Goal: Find contact information: Find contact information

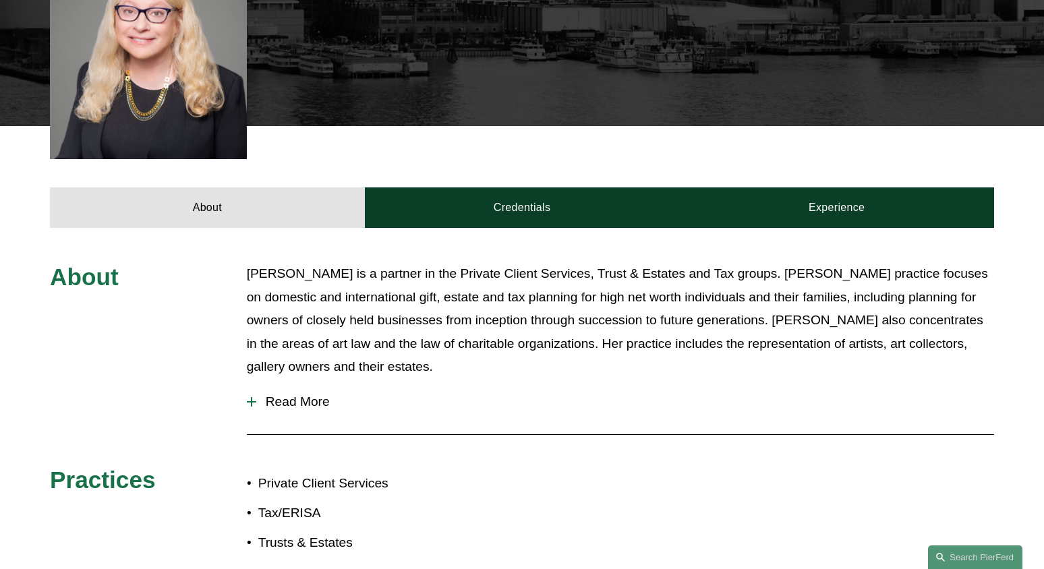
scroll to position [490, 0]
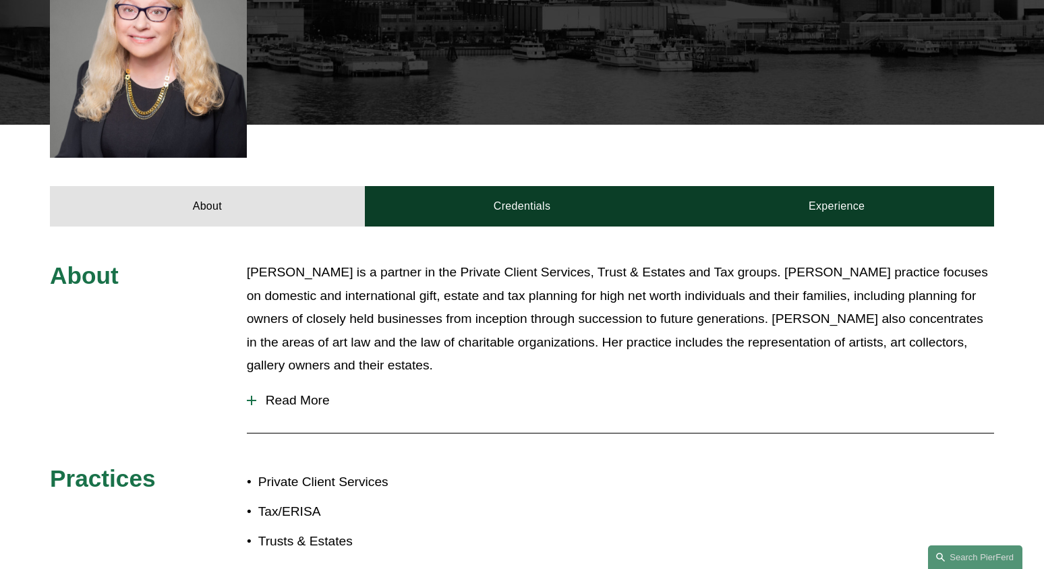
click at [292, 393] on span "Read More" at bounding box center [625, 400] width 738 height 15
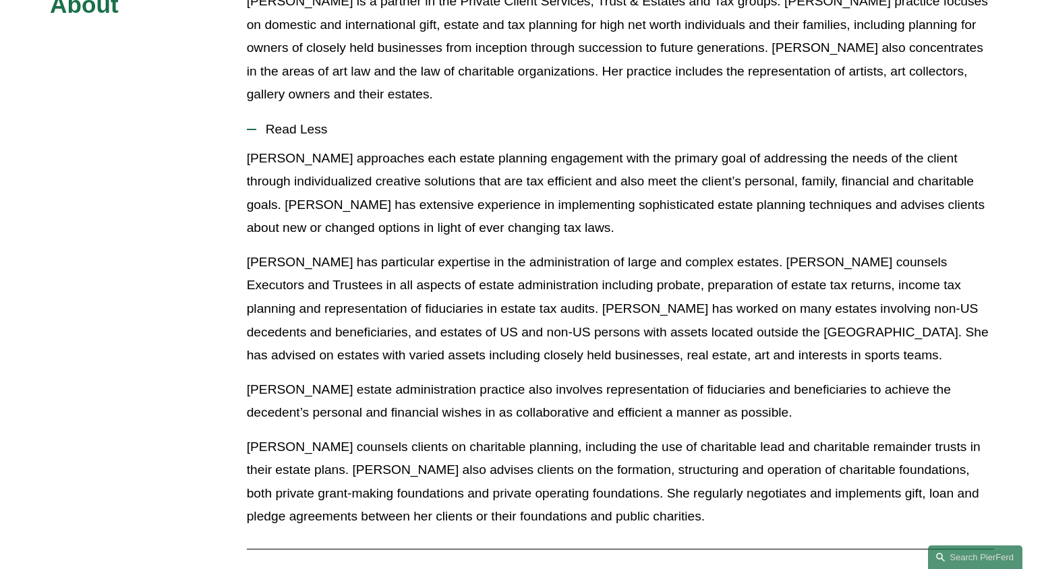
scroll to position [764, 0]
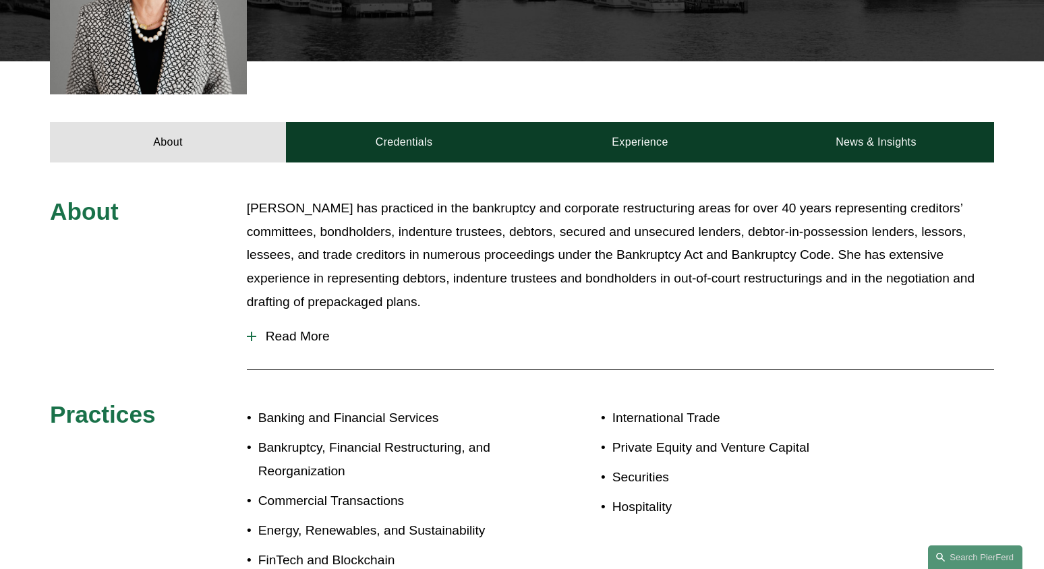
scroll to position [522, 0]
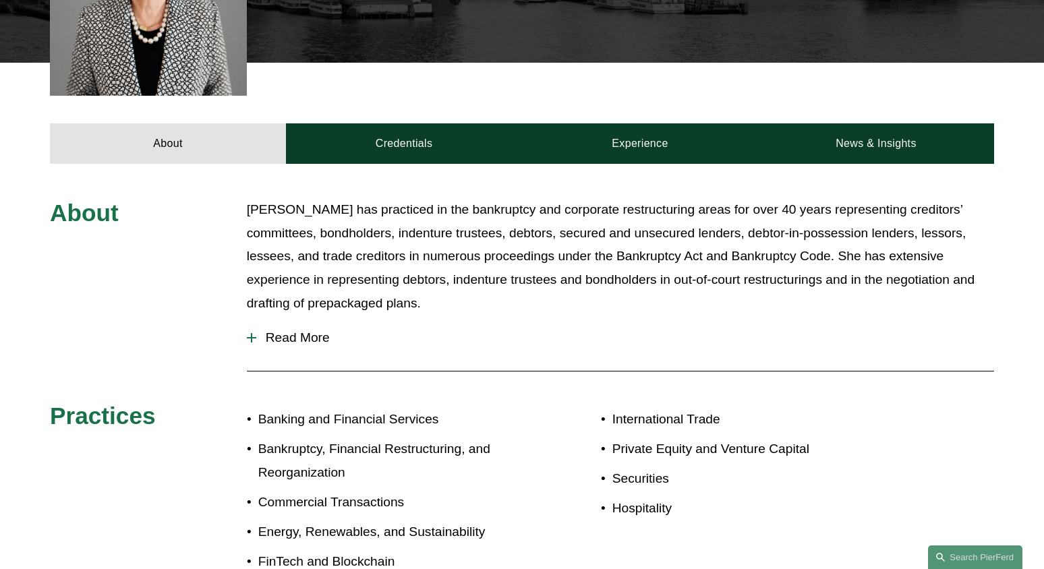
click at [279, 331] on span "Read More" at bounding box center [625, 338] width 738 height 15
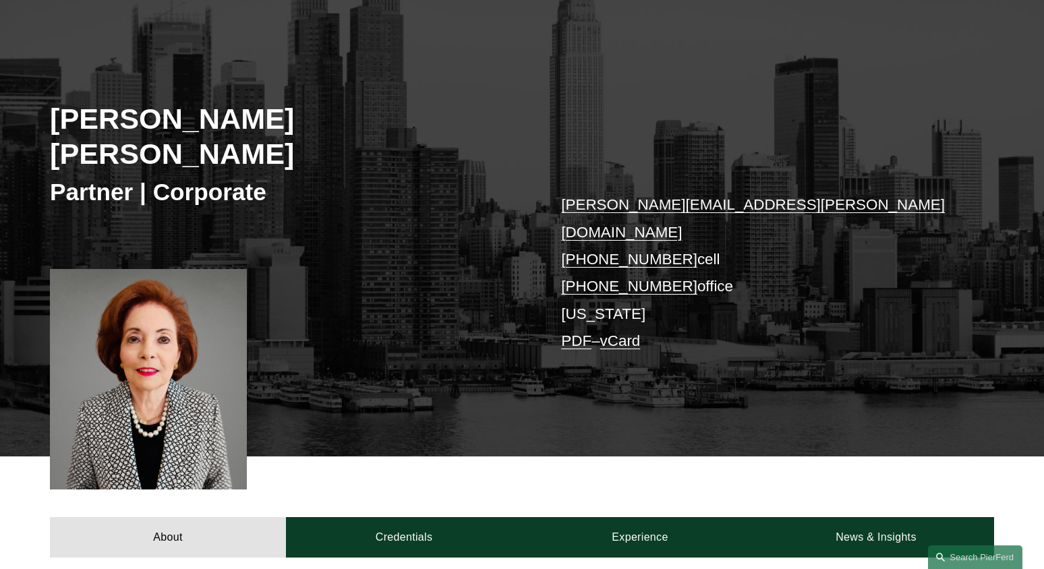
scroll to position [0, 0]
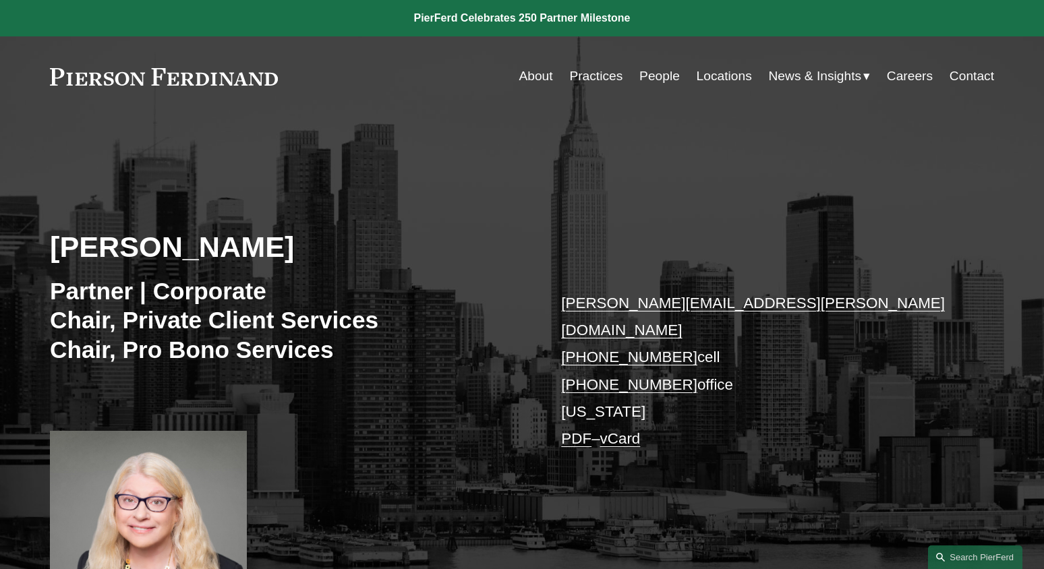
scroll to position [7, 0]
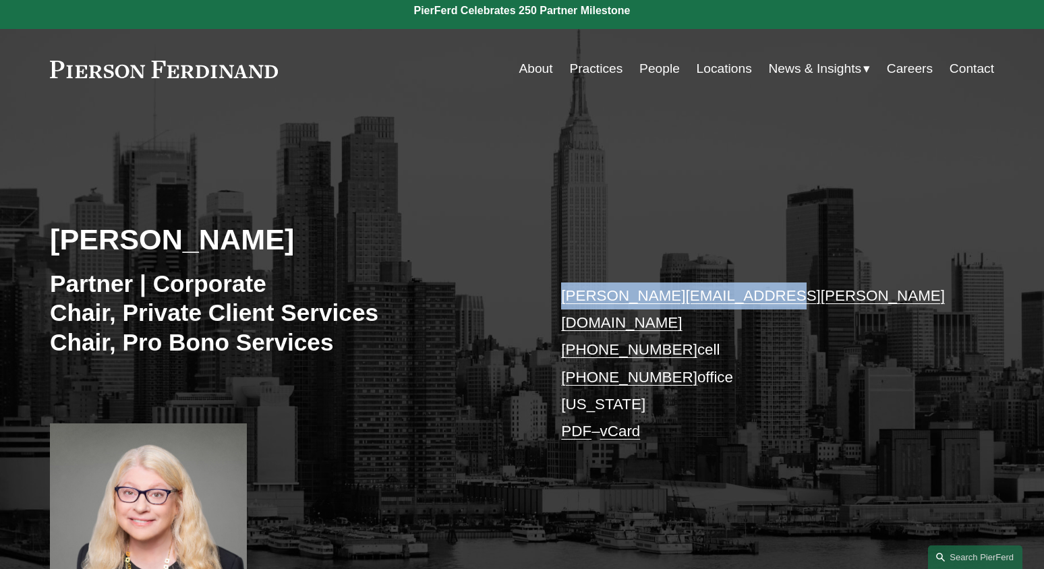
drag, startPoint x: 755, startPoint y: 295, endPoint x: 555, endPoint y: 285, distance: 200.6
click at [555, 285] on div "Sharon B. Soloff Partner | Corporate Chair, Private Client Services Chair, Pro …" at bounding box center [522, 373] width 1044 height 467
copy link "[PERSON_NAME][EMAIL_ADDRESS][PERSON_NAME][DOMAIN_NAME]"
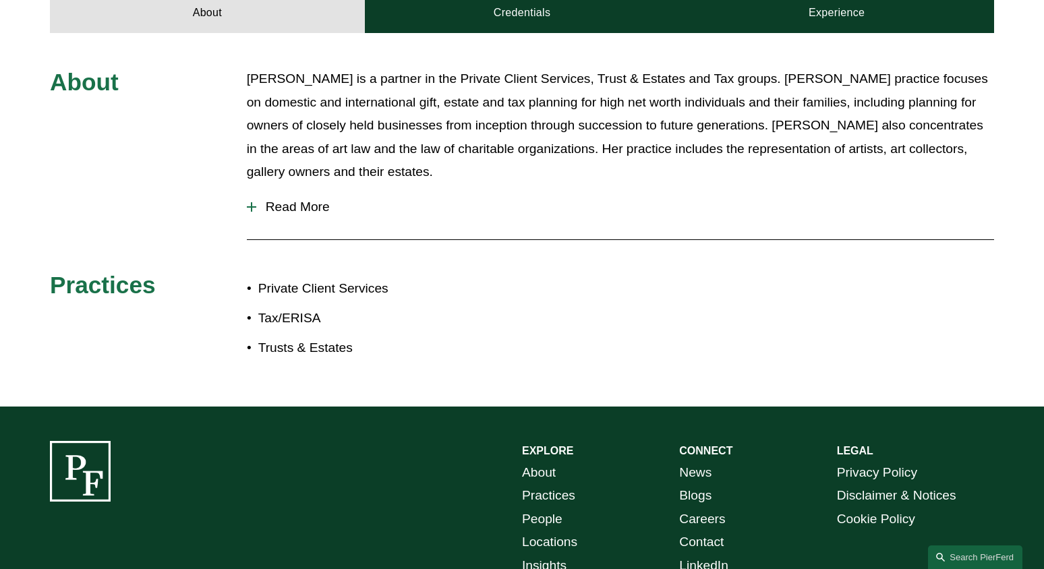
scroll to position [688, 0]
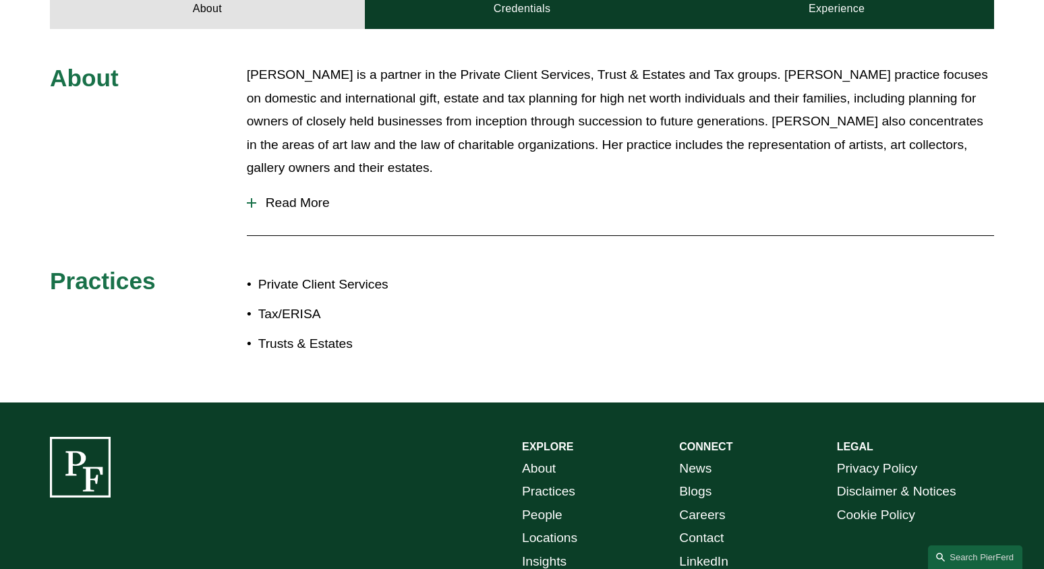
click at [304, 196] on span "Read More" at bounding box center [625, 203] width 738 height 15
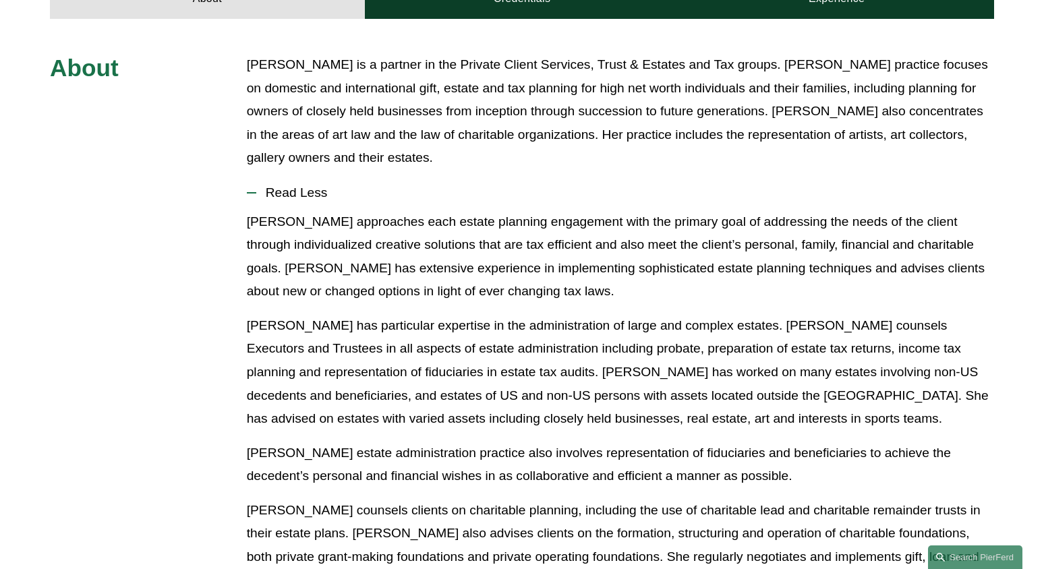
scroll to position [682, 0]
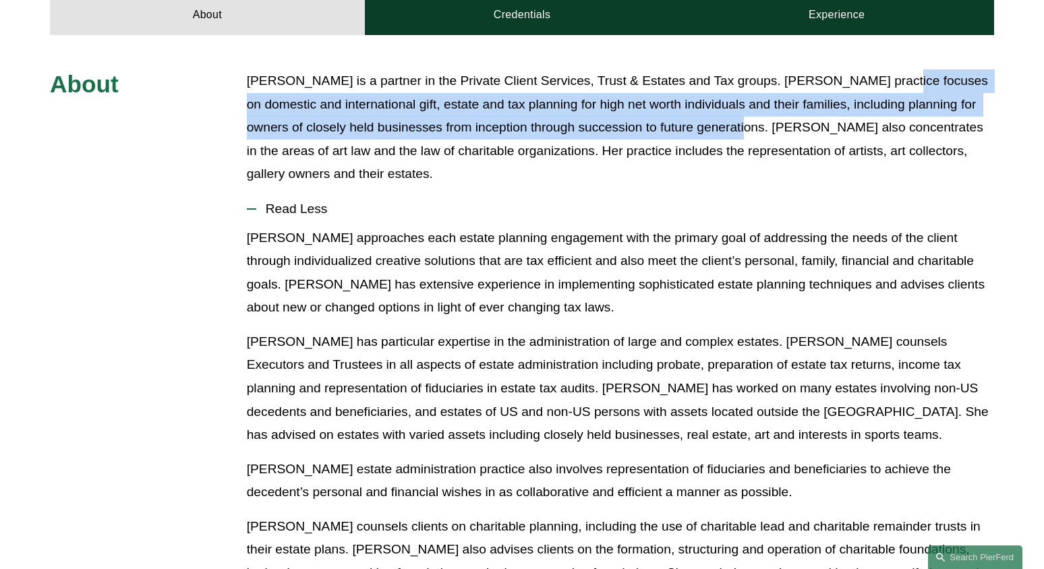
drag, startPoint x: 859, startPoint y: 60, endPoint x: 714, endPoint y: 101, distance: 150.7
click at [714, 101] on p "[PERSON_NAME] is a partner in the Private Client Services, Trust & Estates and …" at bounding box center [620, 127] width 747 height 117
copy p "focuses on domestic and international gift, estate and tax planning for high ne…"
